Goal: Navigation & Orientation: Go to known website

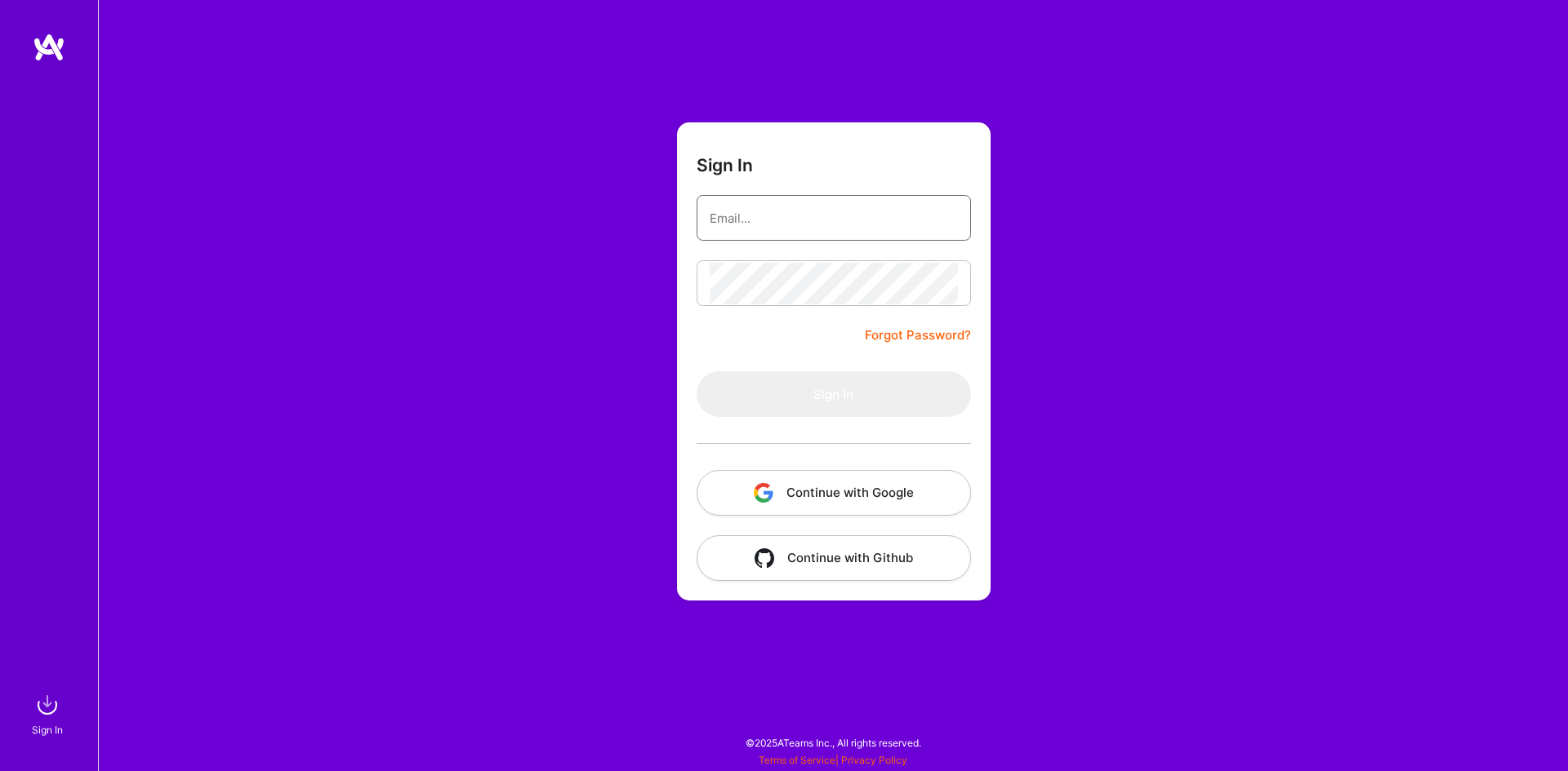
type input "[EMAIL_ADDRESS][DOMAIN_NAME]"
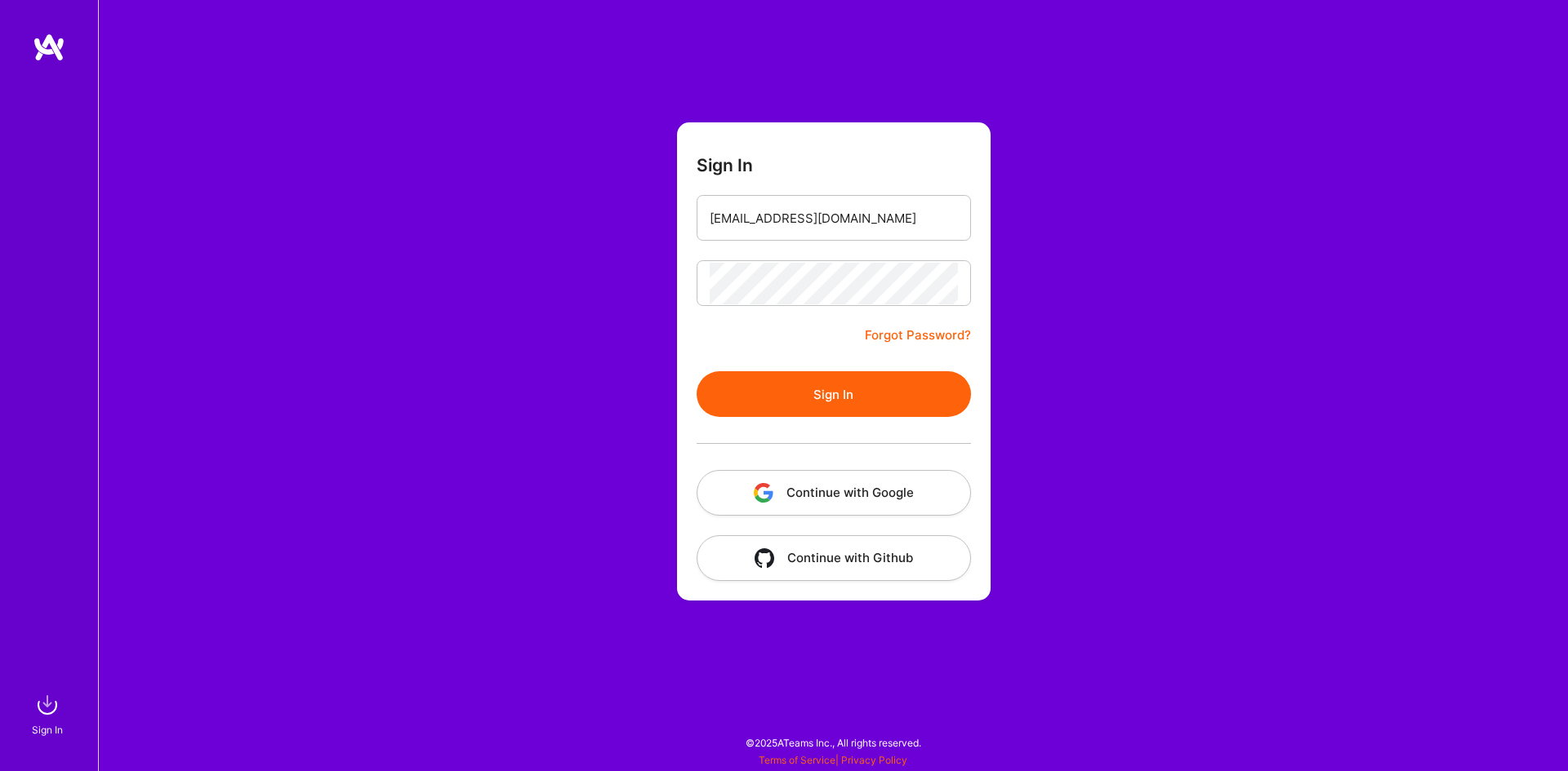
click at [751, 399] on button "Sign In" at bounding box center [834, 394] width 275 height 46
